Goal: Information Seeking & Learning: Check status

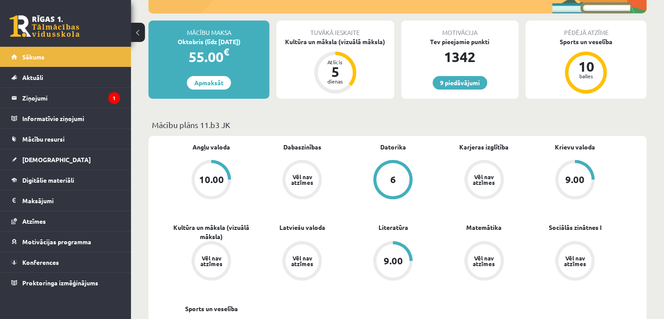
scroll to position [150, 0]
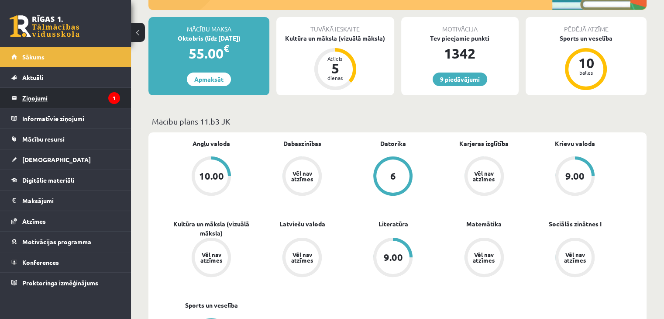
click at [109, 106] on legend "Ziņojumi 1" at bounding box center [71, 98] width 98 height 20
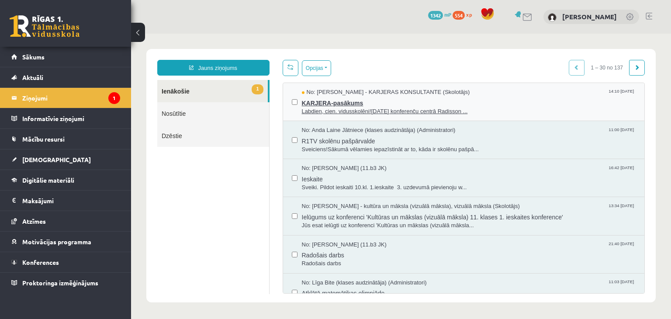
click at [379, 96] on span "KARJERA-pasākums" at bounding box center [469, 101] width 334 height 11
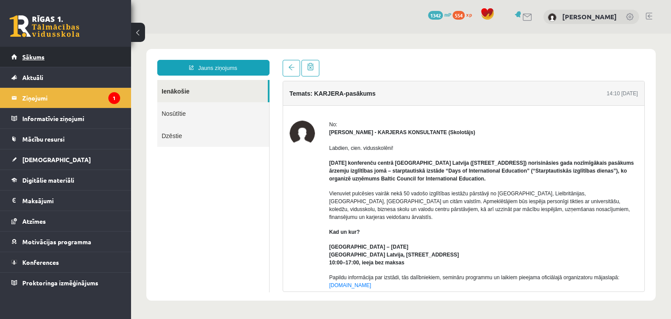
click at [38, 61] on link "Sākums" at bounding box center [65, 57] width 109 height 20
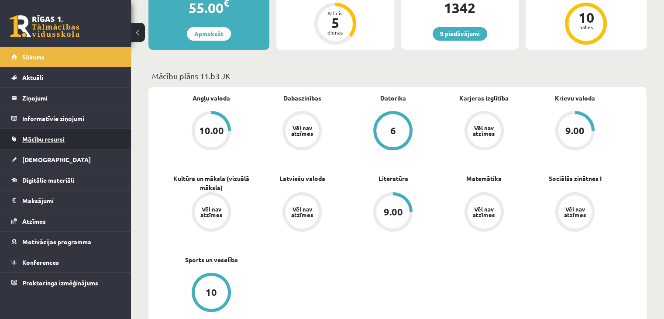
scroll to position [199, 0]
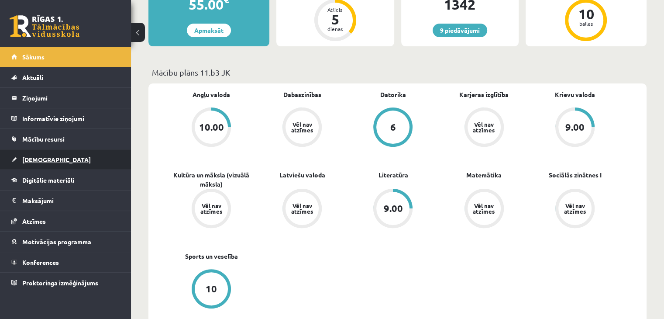
click at [43, 163] on link "[DEMOGRAPHIC_DATA]" at bounding box center [65, 159] width 109 height 20
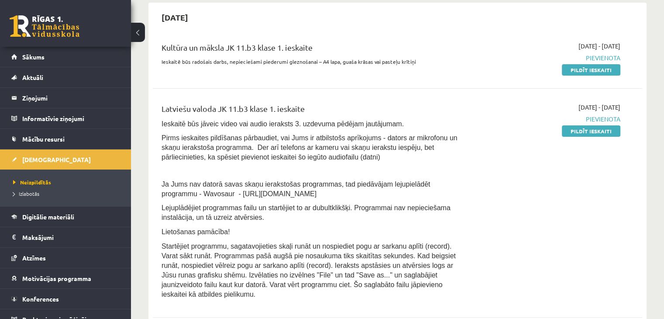
scroll to position [182, 0]
